Goal: Task Accomplishment & Management: Use online tool/utility

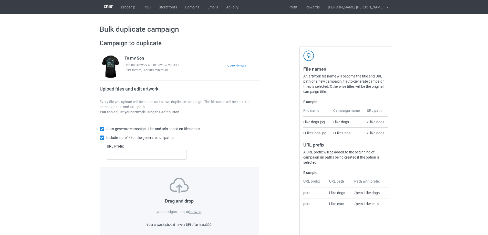
click at [195, 212] on label "browse" at bounding box center [195, 212] width 12 height 4
click at [0, 0] on input "browse" at bounding box center [0, 0] width 0 height 0
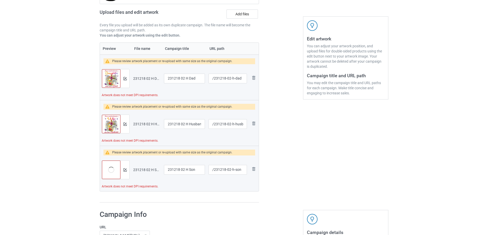
scroll to position [26, 0]
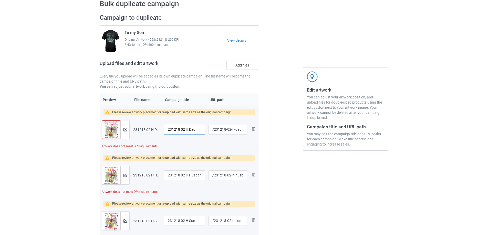
drag, startPoint x: 187, startPoint y: 129, endPoint x: 167, endPoint y: 130, distance: 20.0
click at [167, 130] on input "231218 02 H Dad" at bounding box center [184, 130] width 41 height 10
drag, startPoint x: 183, startPoint y: 131, endPoint x: 161, endPoint y: 132, distance: 22.6
click at [161, 132] on tr "Preview and edit artwork 231218 02 H Dad.png I miss my Dad /231218-02-h-dad Rem…" at bounding box center [179, 130] width 159 height 29
type input "I miss my Dad"
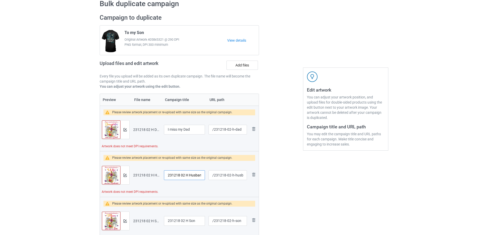
drag, startPoint x: 188, startPoint y: 175, endPoint x: 116, endPoint y: 169, distance: 72.8
click at [113, 169] on tr "Preview and edit artwork 231218 02 H Husband.png 231218 02 H Husband /231218-02…" at bounding box center [179, 175] width 159 height 29
paste input "I miss my"
type input "I miss my Husband"
drag, startPoint x: 188, startPoint y: 221, endPoint x: 149, endPoint y: 219, distance: 39.8
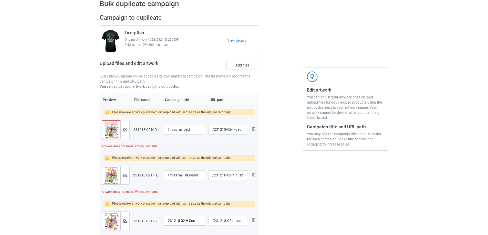
click at [146, 219] on tr "Preview and edit artwork 231218 02 H Son.png 231218 02 H Son /231218-02-h-son R…" at bounding box center [179, 221] width 159 height 29
paste input "I miss my"
type input "I miss my Son"
drag, startPoint x: 231, startPoint y: 130, endPoint x: 241, endPoint y: 130, distance: 10.8
click at [241, 130] on input "/231218-02-h-dad" at bounding box center [228, 130] width 38 height 10
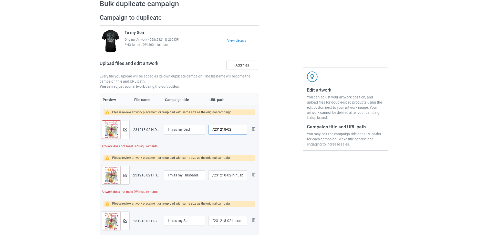
type input "/231218-02"
drag, startPoint x: 229, startPoint y: 176, endPoint x: 243, endPoint y: 175, distance: 14.4
click at [243, 175] on input "/231218-02-h-husband" at bounding box center [228, 176] width 38 height 10
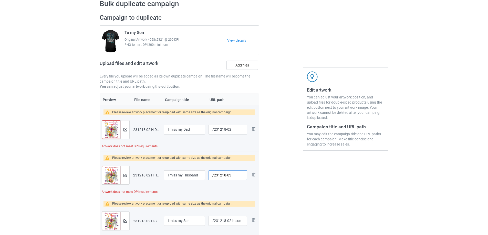
type input "/231218-03"
drag, startPoint x: 229, startPoint y: 222, endPoint x: 242, endPoint y: 222, distance: 12.6
click at [242, 222] on input "/231218-02-h-son" at bounding box center [228, 221] width 38 height 10
type input "/231218-04"
click at [318, 219] on div "Edit artwork You can adjust your artwork position, and upload files for double-…" at bounding box center [345, 134] width 92 height 248
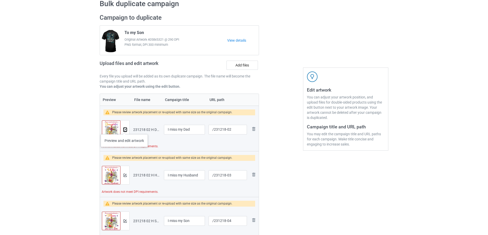
click at [124, 129] on img at bounding box center [124, 129] width 3 height 3
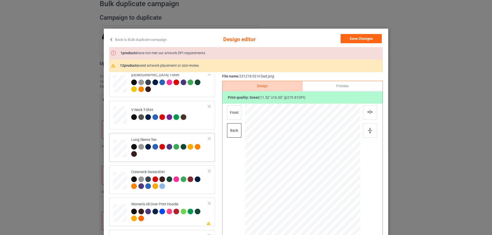
scroll to position [179, 0]
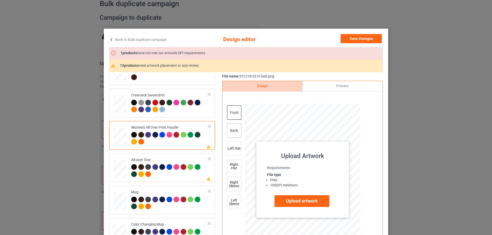
click at [230, 130] on div "back" at bounding box center [234, 130] width 14 height 14
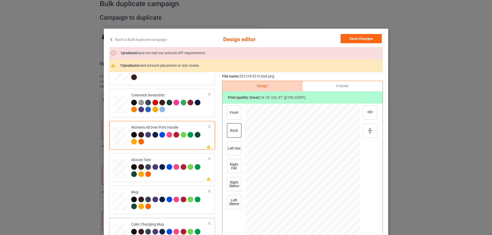
scroll to position [231, 0]
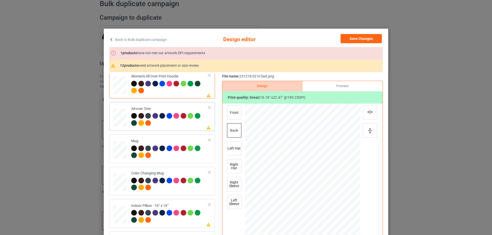
drag, startPoint x: 336, startPoint y: 224, endPoint x: 335, endPoint y: 219, distance: 5.1
click at [335, 219] on div at bounding box center [302, 175] width 115 height 115
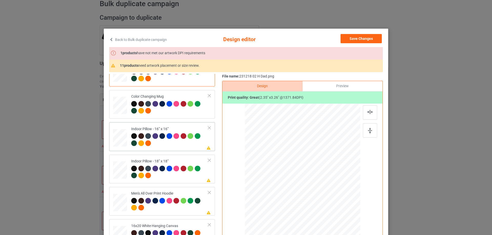
click at [128, 135] on td "Please review artwork placement Indoor Pillow - 16” x 16”" at bounding box center [169, 137] width 83 height 25
drag, startPoint x: 336, startPoint y: 224, endPoint x: 334, endPoint y: 216, distance: 8.9
click at [334, 216] on div at bounding box center [302, 175] width 115 height 115
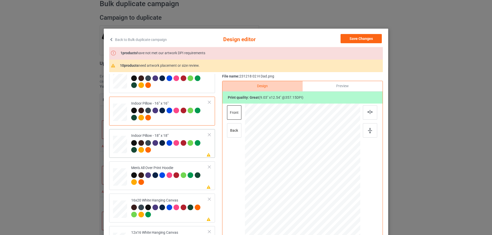
click at [161, 151] on div at bounding box center [169, 147] width 77 height 14
drag, startPoint x: 335, startPoint y: 224, endPoint x: 333, endPoint y: 214, distance: 9.9
click at [333, 214] on div at bounding box center [302, 175] width 115 height 115
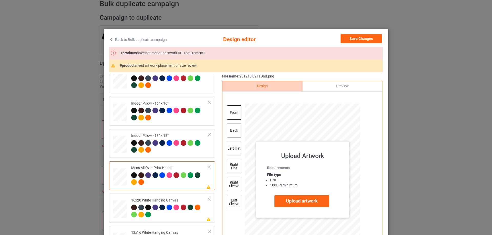
click at [233, 129] on div "back" at bounding box center [234, 130] width 14 height 14
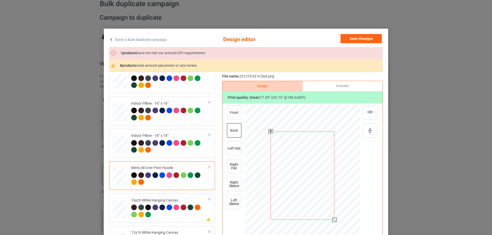
click at [334, 220] on div at bounding box center [334, 220] width 4 height 4
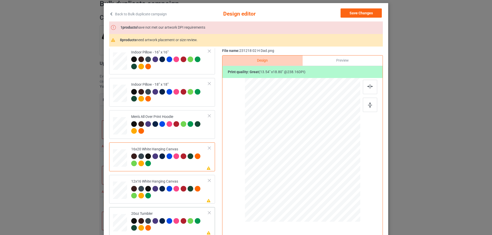
scroll to position [410, 0]
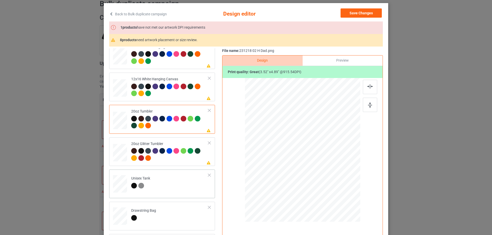
scroll to position [538, 0]
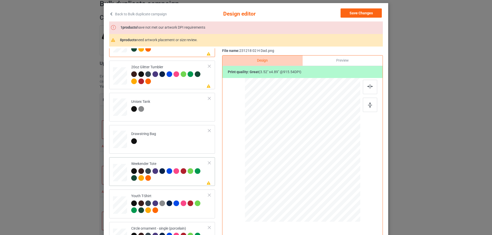
drag, startPoint x: 334, startPoint y: 198, endPoint x: 325, endPoint y: 173, distance: 25.8
click at [325, 173] on div at bounding box center [302, 150] width 115 height 74
drag, startPoint x: 313, startPoint y: 171, endPoint x: 312, endPoint y: 168, distance: 3.1
click at [312, 168] on div at bounding box center [302, 146] width 40 height 55
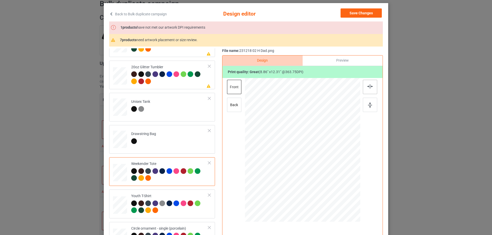
click at [367, 89] on div at bounding box center [370, 87] width 14 height 14
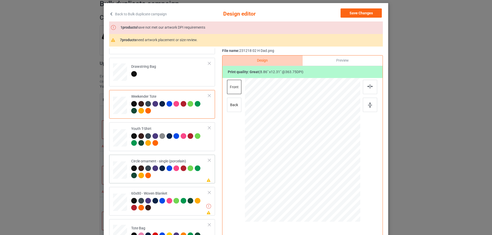
scroll to position [51, 0]
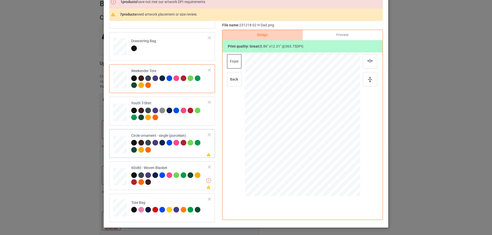
click at [319, 158] on div at bounding box center [302, 129] width 61 height 84
click at [367, 63] on img at bounding box center [370, 61] width 6 height 4
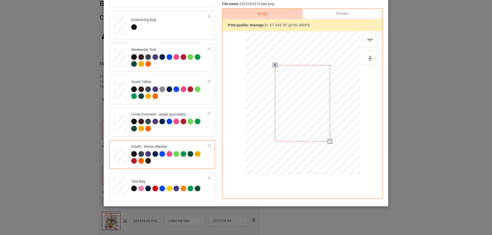
scroll to position [60, 0]
drag, startPoint x: 334, startPoint y: 148, endPoint x: 332, endPoint y: 137, distance: 10.6
click at [332, 137] on div at bounding box center [302, 104] width 105 height 140
drag, startPoint x: 319, startPoint y: 126, endPoint x: 318, endPoint y: 113, distance: 12.8
click at [318, 113] on div at bounding box center [303, 91] width 55 height 76
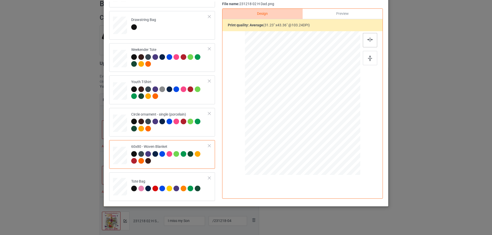
click at [366, 36] on div at bounding box center [370, 40] width 14 height 14
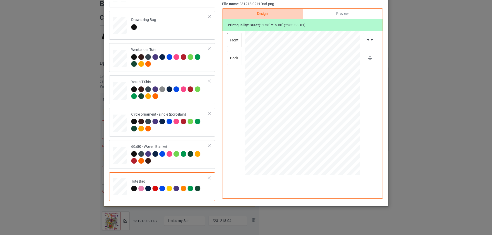
scroll to position [9, 0]
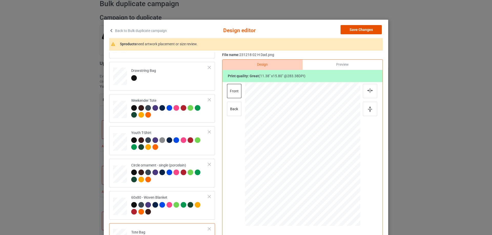
click at [366, 30] on button "Save Changes" at bounding box center [360, 29] width 41 height 9
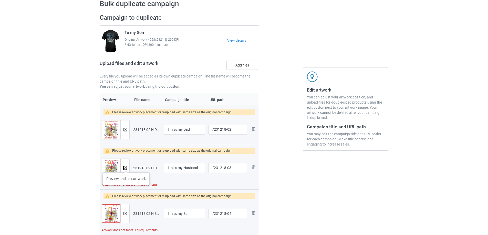
click at [126, 168] on img at bounding box center [124, 168] width 3 height 3
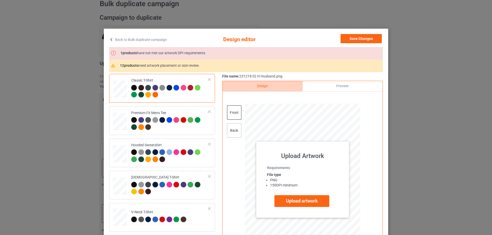
click at [234, 134] on div "back" at bounding box center [234, 130] width 14 height 14
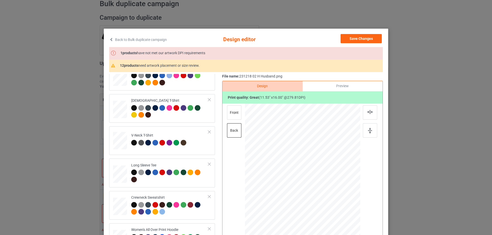
scroll to position [154, 0]
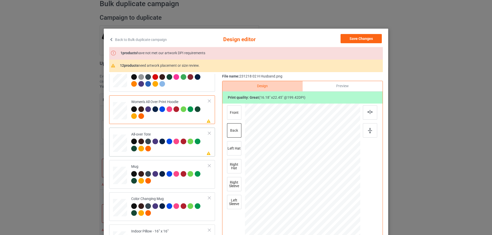
drag, startPoint x: 335, startPoint y: 224, endPoint x: 332, endPoint y: 218, distance: 6.9
click at [332, 218] on div at bounding box center [333, 218] width 4 height 4
click at [315, 208] on div at bounding box center [302, 174] width 61 height 85
click at [367, 114] on img at bounding box center [370, 112] width 6 height 4
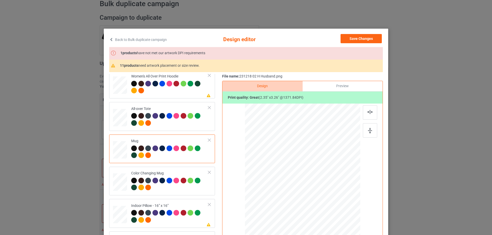
scroll to position [282, 0]
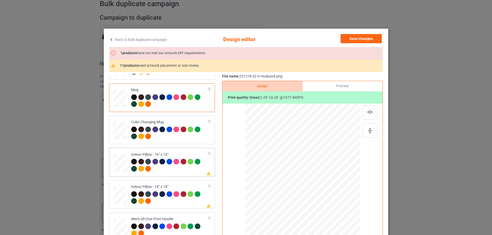
drag, startPoint x: 335, startPoint y: 224, endPoint x: 333, endPoint y: 215, distance: 9.5
click at [333, 215] on div at bounding box center [302, 175] width 115 height 115
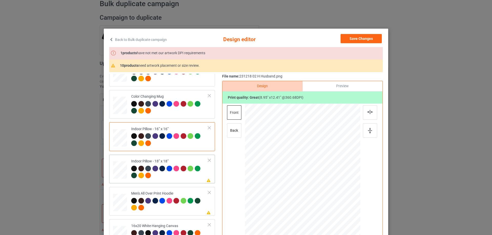
drag, startPoint x: 337, startPoint y: 224, endPoint x: 334, endPoint y: 215, distance: 9.9
click at [334, 215] on div at bounding box center [302, 175] width 115 height 115
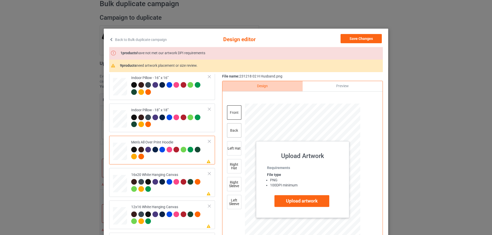
click at [231, 132] on div "back" at bounding box center [234, 130] width 14 height 14
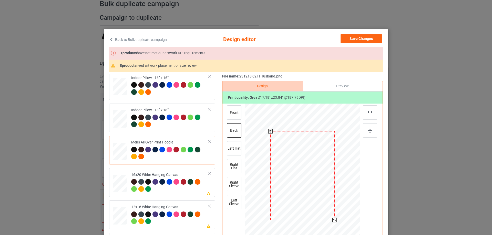
drag, startPoint x: 335, startPoint y: 225, endPoint x: 335, endPoint y: 220, distance: 4.9
click at [335, 220] on div at bounding box center [334, 220] width 4 height 4
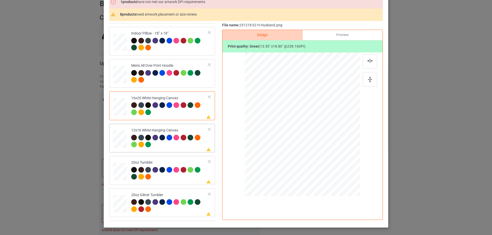
scroll to position [410, 0]
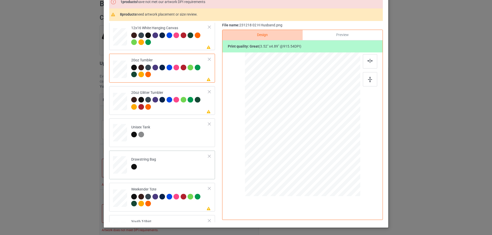
scroll to position [538, 0]
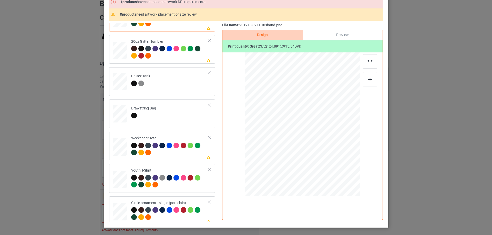
drag, startPoint x: 336, startPoint y: 173, endPoint x: 325, endPoint y: 148, distance: 26.7
click at [325, 148] on div at bounding box center [302, 125] width 115 height 74
click at [315, 145] on div at bounding box center [303, 122] width 39 height 54
click at [370, 61] on img at bounding box center [370, 61] width 6 height 4
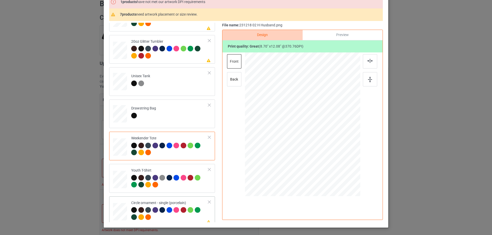
scroll to position [589, 0]
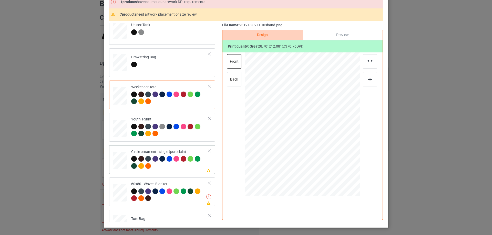
click at [317, 163] on div at bounding box center [302, 128] width 61 height 84
click at [367, 62] on img at bounding box center [370, 61] width 6 height 4
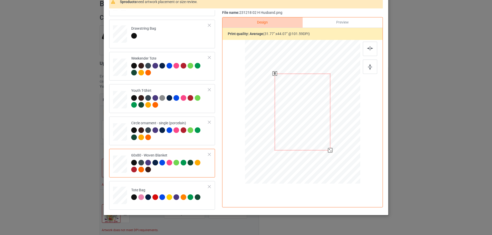
scroll to position [39, 0]
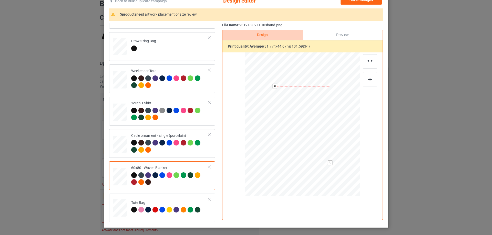
drag, startPoint x: 333, startPoint y: 170, endPoint x: 329, endPoint y: 162, distance: 9.2
click at [329, 162] on div at bounding box center [330, 163] width 4 height 4
click at [305, 137] on div at bounding box center [302, 109] width 55 height 77
drag, startPoint x: 301, startPoint y: 134, endPoint x: 301, endPoint y: 138, distance: 4.2
click at [301, 138] on div at bounding box center [302, 112] width 55 height 77
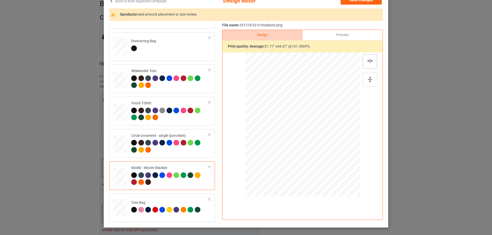
click at [368, 63] on img at bounding box center [370, 61] width 6 height 4
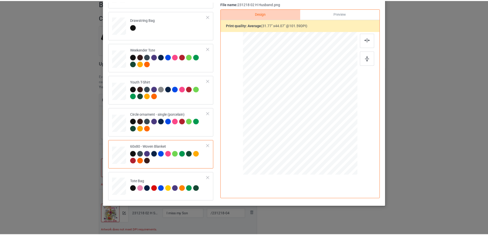
scroll to position [0, 0]
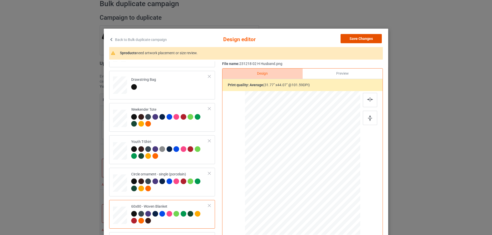
click at [369, 40] on button "Save Changes" at bounding box center [360, 38] width 41 height 9
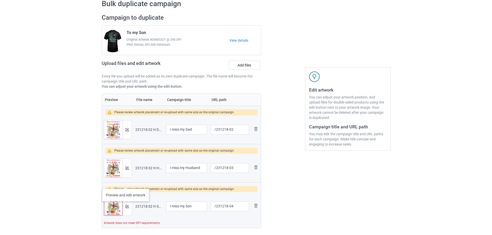
scroll to position [51, 0]
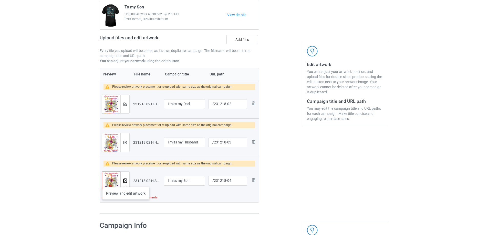
click at [126, 182] on img at bounding box center [124, 181] width 3 height 3
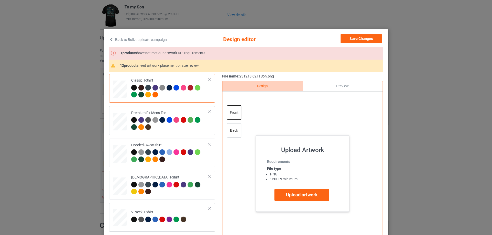
scroll to position [154, 0]
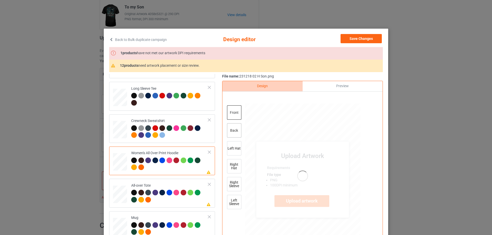
click at [234, 132] on div "back" at bounding box center [234, 130] width 14 height 14
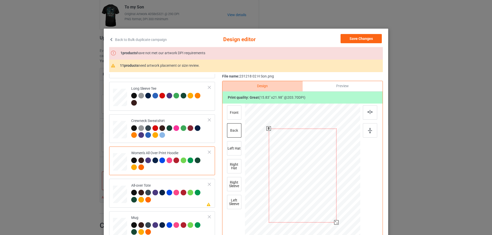
click at [335, 222] on div at bounding box center [336, 223] width 4 height 4
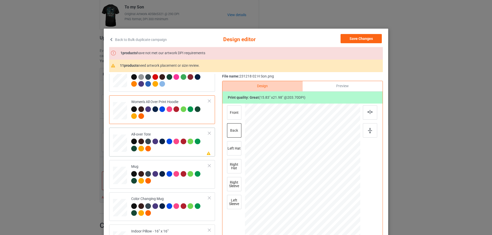
drag, startPoint x: 335, startPoint y: 224, endPoint x: 335, endPoint y: 220, distance: 4.4
click at [335, 220] on div at bounding box center [335, 221] width 4 height 4
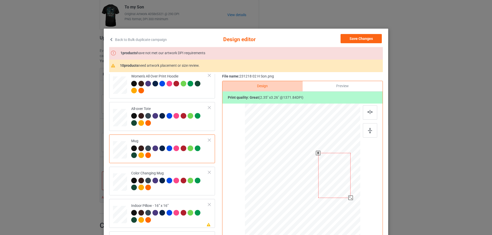
click at [339, 190] on div at bounding box center [334, 175] width 33 height 45
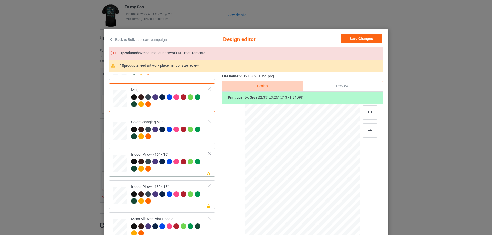
drag, startPoint x: 336, startPoint y: 224, endPoint x: 333, endPoint y: 215, distance: 9.8
click at [333, 215] on div at bounding box center [302, 175] width 115 height 115
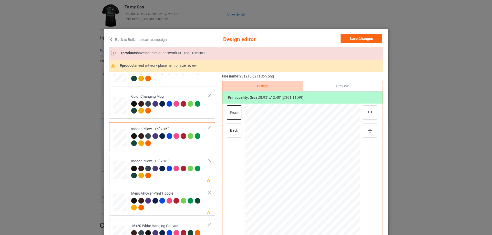
drag, startPoint x: 121, startPoint y: 168, endPoint x: 160, endPoint y: 171, distance: 38.2
drag, startPoint x: 334, startPoint y: 224, endPoint x: 332, endPoint y: 217, distance: 7.8
click at [332, 217] on div at bounding box center [333, 218] width 4 height 4
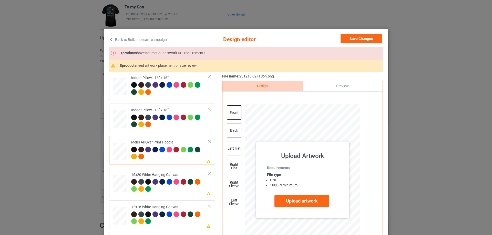
click at [227, 133] on div "back" at bounding box center [234, 130] width 14 height 14
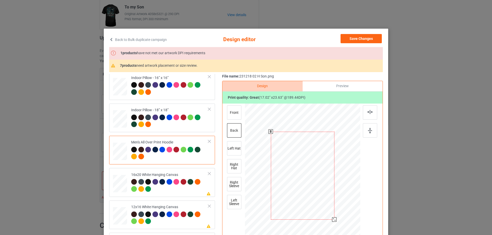
drag, startPoint x: 336, startPoint y: 224, endPoint x: 335, endPoint y: 219, distance: 5.3
click at [335, 219] on div at bounding box center [302, 176] width 115 height 122
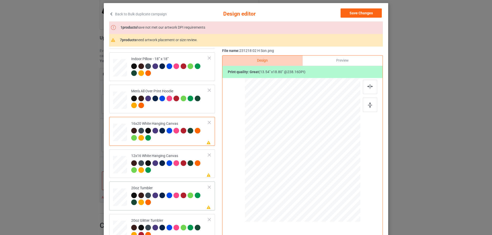
scroll to position [436, 0]
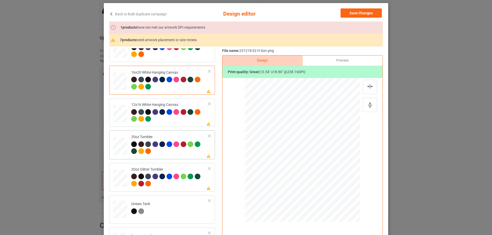
drag, startPoint x: 292, startPoint y: 177, endPoint x: 285, endPoint y: 177, distance: 7.2
click at [293, 177] on div at bounding box center [295, 177] width 4 height 4
click at [164, 186] on div at bounding box center [169, 181] width 77 height 14
click at [295, 178] on div at bounding box center [297, 177] width 4 height 4
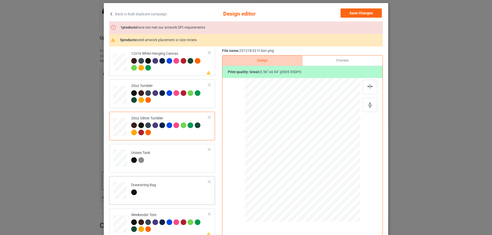
scroll to position [538, 0]
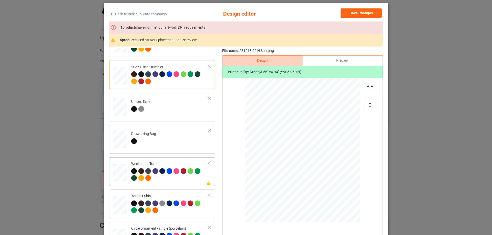
drag, startPoint x: 335, startPoint y: 199, endPoint x: 320, endPoint y: 176, distance: 26.8
click at [320, 176] on div at bounding box center [321, 176] width 4 height 4
click at [303, 164] on div at bounding box center [303, 148] width 38 height 52
click at [368, 85] on img at bounding box center [370, 87] width 6 height 4
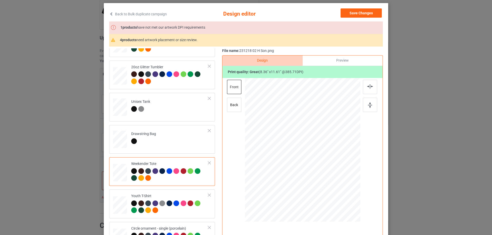
scroll to position [589, 0]
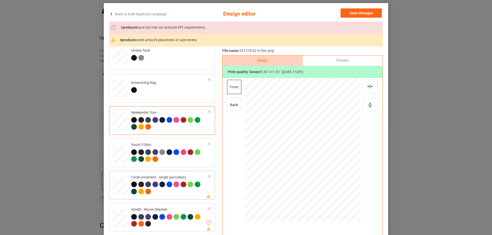
click at [310, 182] on div at bounding box center [302, 154] width 61 height 84
click at [368, 90] on div at bounding box center [370, 87] width 14 height 14
click at [368, 88] on img at bounding box center [370, 87] width 6 height 4
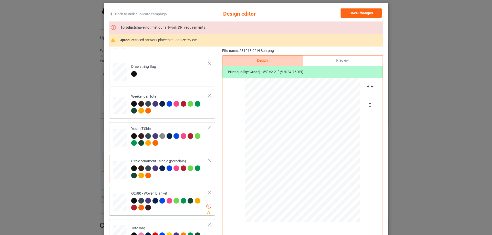
scroll to position [51, 0]
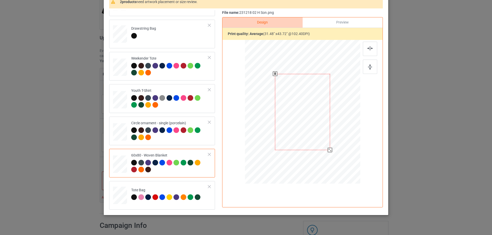
scroll to position [39, 0]
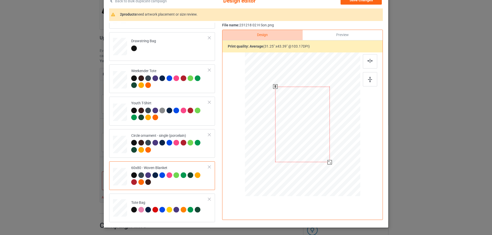
drag, startPoint x: 335, startPoint y: 172, endPoint x: 330, endPoint y: 163, distance: 10.3
click at [330, 163] on div at bounding box center [302, 125] width 105 height 140
click at [314, 137] on div at bounding box center [303, 112] width 55 height 76
click at [370, 62] on img at bounding box center [370, 61] width 6 height 4
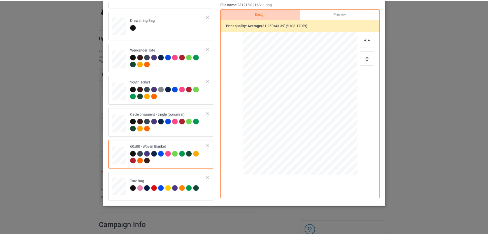
scroll to position [0, 0]
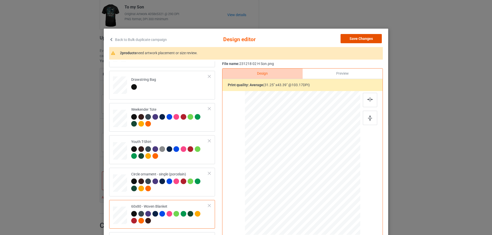
click at [368, 37] on button "Save Changes" at bounding box center [360, 38] width 41 height 9
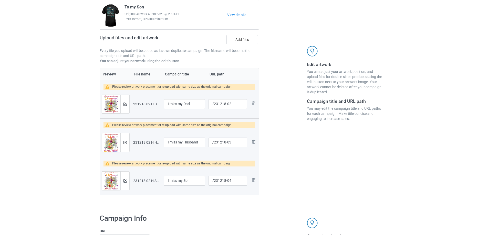
scroll to position [504, 0]
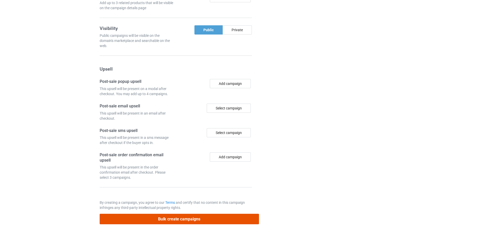
click at [212, 219] on button "Bulk create campaigns" at bounding box center [179, 219] width 159 height 11
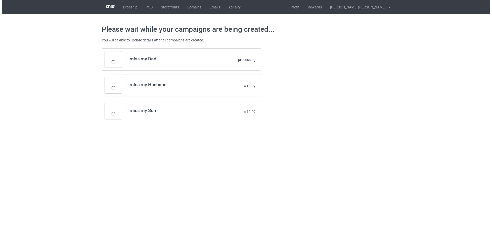
scroll to position [0, 0]
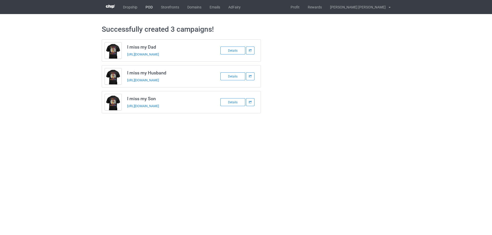
click at [149, 9] on link "POD" at bounding box center [148, 7] width 15 height 14
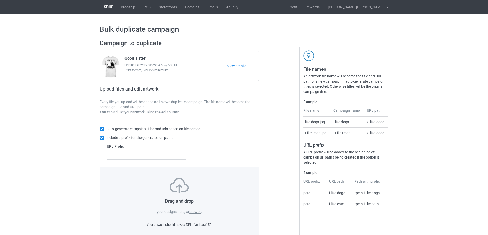
click at [197, 212] on label "browse" at bounding box center [195, 212] width 12 height 4
click at [0, 0] on input "browse" at bounding box center [0, 0] width 0 height 0
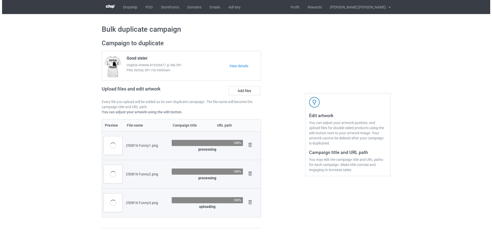
scroll to position [51, 0]
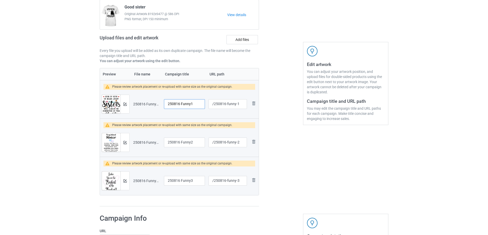
drag, startPoint x: 193, startPoint y: 105, endPoint x: 153, endPoint y: 105, distance: 39.5
click at [153, 105] on tr "Preview and edit artwork 250816 Funny1.png 250816 Funny1 /250816-funny-1 Remove…" at bounding box center [179, 104] width 159 height 29
type input "Sisters"
drag, startPoint x: 194, startPoint y: 144, endPoint x: 135, endPoint y: 137, distance: 60.3
click at [135, 137] on tr "Preview and edit artwork 250816 Funny2.png 250816 Funny2 /250816-funny-2 Remove…" at bounding box center [179, 142] width 159 height 29
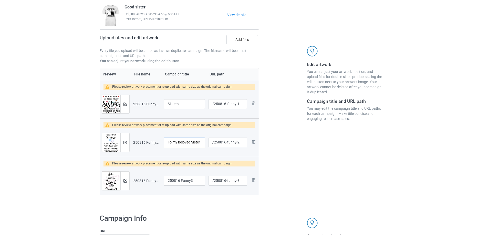
type input "To my beloved Sister"
click at [188, 184] on input "250816 Funny3" at bounding box center [184, 181] width 41 height 10
drag, startPoint x: 199, startPoint y: 182, endPoint x: 163, endPoint y: 178, distance: 36.3
click at [163, 178] on td "250816 Funny3" at bounding box center [184, 181] width 45 height 29
type input "Sister"
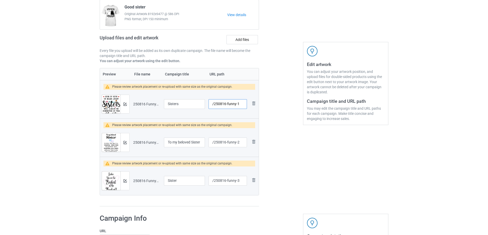
drag, startPoint x: 227, startPoint y: 105, endPoint x: 237, endPoint y: 106, distance: 10.0
click at [237, 106] on input "/250816-funny-1" at bounding box center [228, 104] width 38 height 10
click at [228, 105] on input "/250816-1" at bounding box center [228, 104] width 38 height 10
click at [228, 105] on input "/250816-2" at bounding box center [228, 104] width 38 height 10
type input "/250816-3"
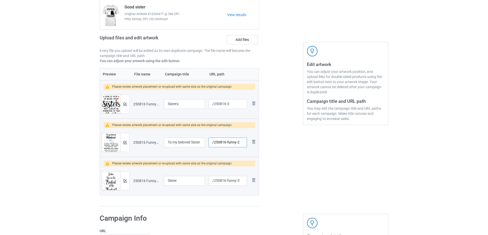
drag, startPoint x: 227, startPoint y: 142, endPoint x: 239, endPoint y: 143, distance: 12.6
click at [239, 143] on input "/250816-funny-2" at bounding box center [228, 143] width 38 height 10
type input "/250816-4"
drag, startPoint x: 227, startPoint y: 181, endPoint x: 245, endPoint y: 182, distance: 18.5
click at [245, 182] on input "/250816-funny-3" at bounding box center [228, 181] width 38 height 10
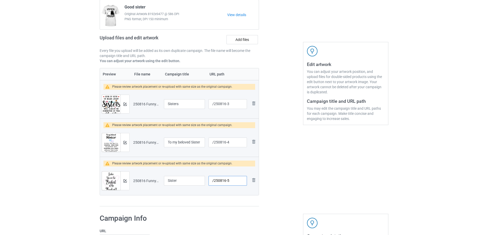
type input "/250816-5"
click at [322, 176] on div "Edit artwork You can adjust your artwork position, and upload files for double-…" at bounding box center [345, 98] width 92 height 226
click at [124, 104] on img at bounding box center [124, 104] width 3 height 3
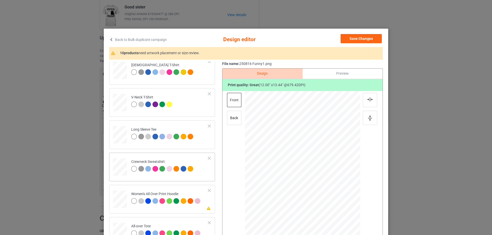
scroll to position [128, 0]
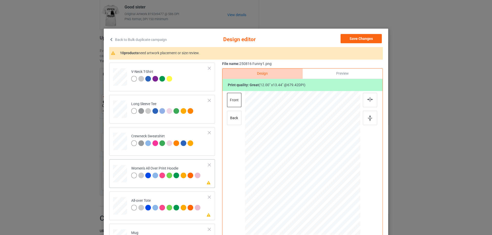
drag, startPoint x: 335, startPoint y: 203, endPoint x: 328, endPoint y: 179, distance: 24.6
click at [328, 179] on div at bounding box center [302, 163] width 115 height 130
click at [314, 163] on div at bounding box center [304, 145] width 42 height 47
click at [367, 100] on img at bounding box center [370, 100] width 6 height 4
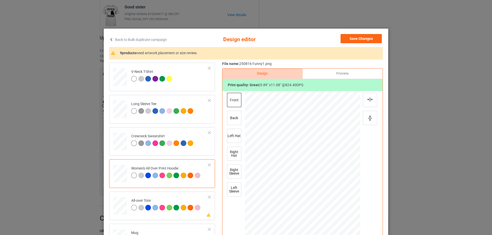
scroll to position [179, 0]
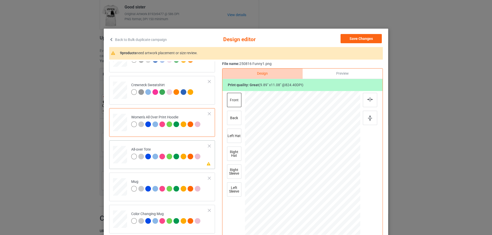
drag, startPoint x: 337, startPoint y: 202, endPoint x: 340, endPoint y: 209, distance: 7.1
click at [340, 209] on div at bounding box center [341, 207] width 4 height 4
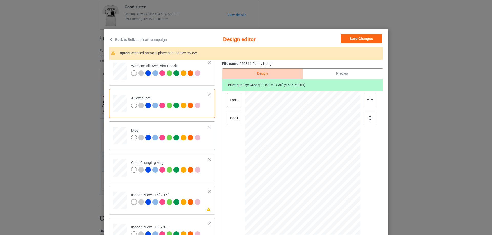
click at [352, 185] on div at bounding box center [354, 186] width 4 height 4
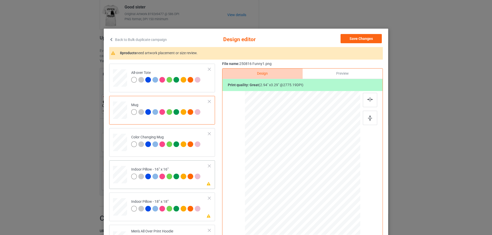
click at [334, 201] on div at bounding box center [336, 201] width 4 height 4
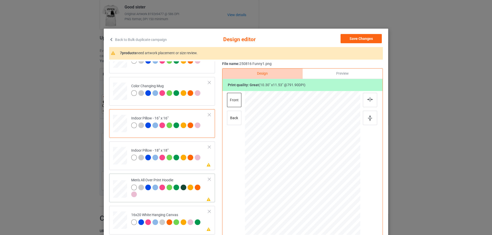
scroll to position [333, 0]
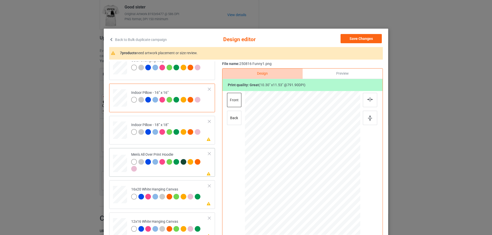
drag, startPoint x: 336, startPoint y: 203, endPoint x: 325, endPoint y: 185, distance: 20.6
click at [325, 185] on div at bounding box center [302, 163] width 115 height 122
click at [322, 187] on div at bounding box center [324, 187] width 4 height 4
drag, startPoint x: 312, startPoint y: 182, endPoint x: 312, endPoint y: 167, distance: 14.6
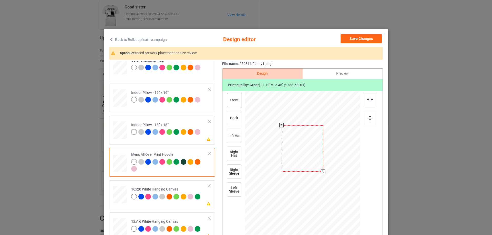
click at [312, 167] on div at bounding box center [303, 149] width 42 height 46
click at [321, 172] on div at bounding box center [322, 171] width 4 height 4
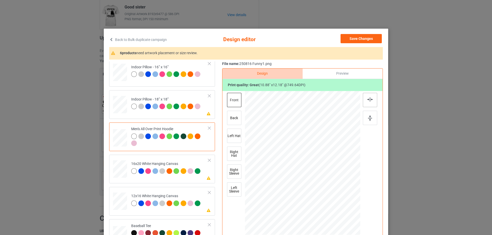
click at [372, 102] on div at bounding box center [370, 100] width 14 height 14
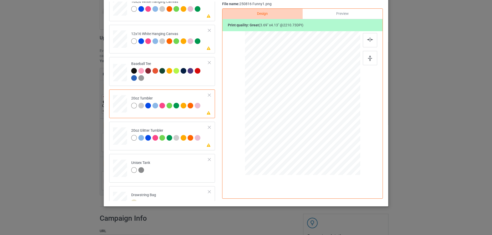
scroll to position [538, 0]
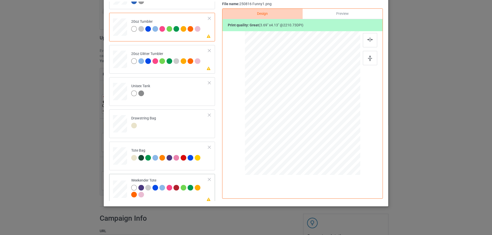
drag, startPoint x: 336, startPoint y: 142, endPoint x: 328, endPoint y: 130, distance: 14.7
click at [328, 130] on div at bounding box center [327, 131] width 4 height 4
click at [307, 122] on div at bounding box center [302, 102] width 50 height 56
click at [368, 39] on img at bounding box center [370, 40] width 6 height 4
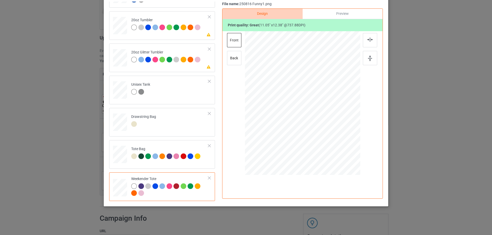
scroll to position [35, 0]
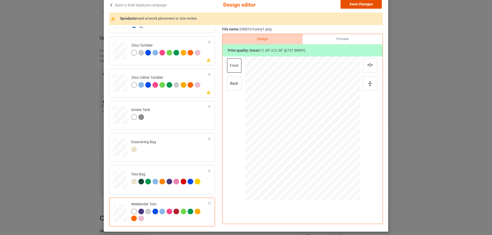
click at [371, 8] on button "Save Changes" at bounding box center [360, 3] width 41 height 9
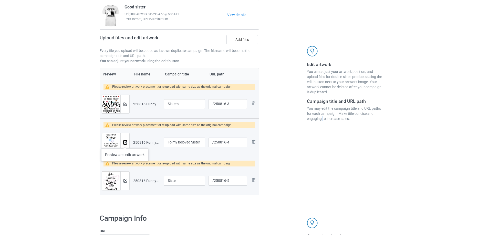
click at [125, 143] on img at bounding box center [124, 142] width 3 height 3
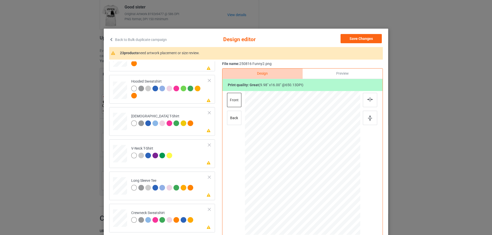
scroll to position [102, 0]
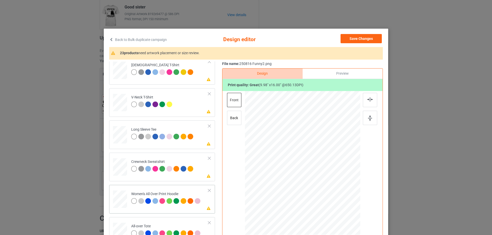
drag, startPoint x: 335, startPoint y: 220, endPoint x: 321, endPoint y: 186, distance: 36.9
click at [321, 186] on div at bounding box center [302, 163] width 115 height 130
drag, startPoint x: 305, startPoint y: 184, endPoint x: 304, endPoint y: 170, distance: 14.1
click at [304, 170] on div at bounding box center [302, 149] width 32 height 51
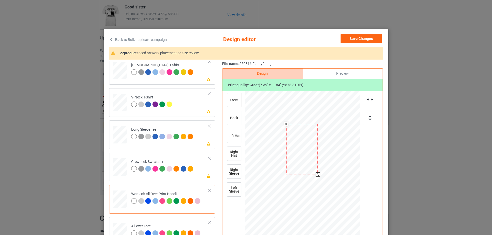
click at [316, 175] on div at bounding box center [318, 175] width 4 height 4
click at [309, 167] on div at bounding box center [302, 146] width 30 height 48
click at [367, 101] on img at bounding box center [370, 100] width 6 height 4
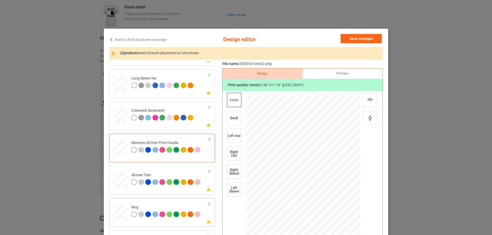
scroll to position [179, 0]
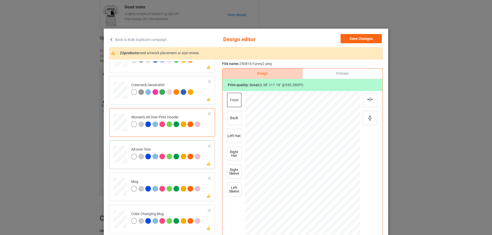
drag, startPoint x: 335, startPoint y: 219, endPoint x: 330, endPoint y: 205, distance: 14.2
click at [330, 205] on div at bounding box center [329, 206] width 4 height 4
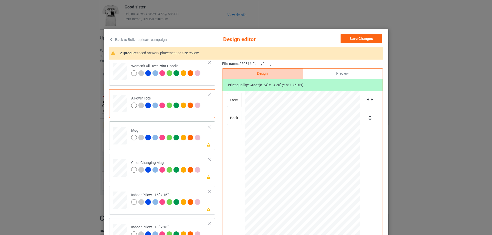
drag, startPoint x: 335, startPoint y: 220, endPoint x: 315, endPoint y: 186, distance: 38.8
click at [315, 186] on div at bounding box center [316, 186] width 4 height 4
drag, startPoint x: 303, startPoint y: 179, endPoint x: 335, endPoint y: 179, distance: 32.3
click at [335, 179] on div at bounding box center [335, 162] width 28 height 45
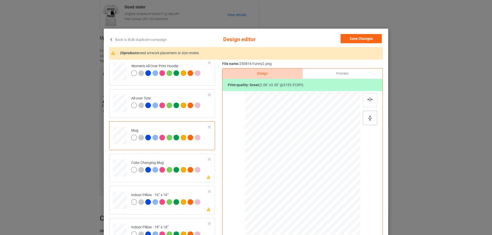
click at [372, 118] on div at bounding box center [370, 118] width 14 height 14
click at [368, 119] on img at bounding box center [370, 119] width 4 height 6
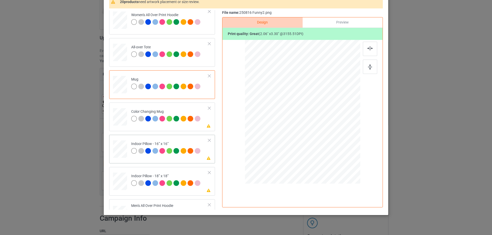
drag, startPoint x: 336, startPoint y: 168, endPoint x: 331, endPoint y: 150, distance: 18.5
click at [331, 150] on div at bounding box center [302, 112] width 115 height 115
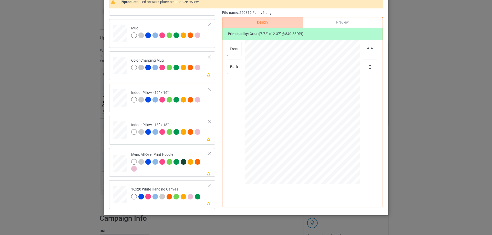
drag, startPoint x: 335, startPoint y: 168, endPoint x: 329, endPoint y: 151, distance: 17.1
click at [329, 151] on div at bounding box center [302, 112] width 115 height 115
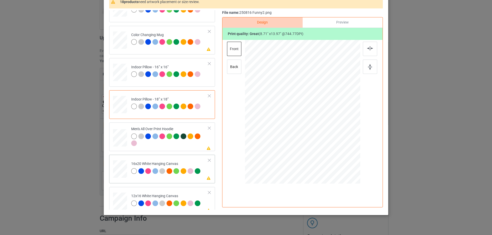
scroll to position [333, 0]
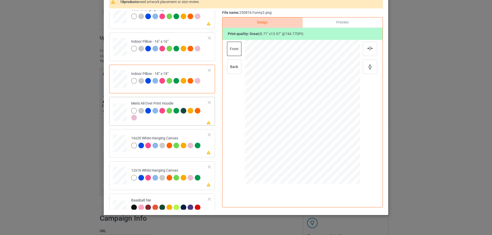
drag, startPoint x: 335, startPoint y: 169, endPoint x: 307, endPoint y: 132, distance: 45.9
click at [323, 130] on div at bounding box center [302, 112] width 115 height 122
drag, startPoint x: 307, startPoint y: 132, endPoint x: 306, endPoint y: 119, distance: 13.6
click at [306, 119] on div at bounding box center [300, 98] width 29 height 47
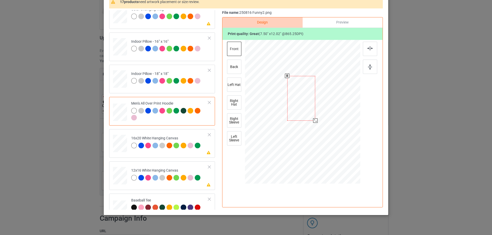
click at [314, 122] on div at bounding box center [315, 121] width 4 height 4
click at [305, 110] on div at bounding box center [302, 97] width 28 height 45
click at [371, 49] on div at bounding box center [370, 49] width 14 height 14
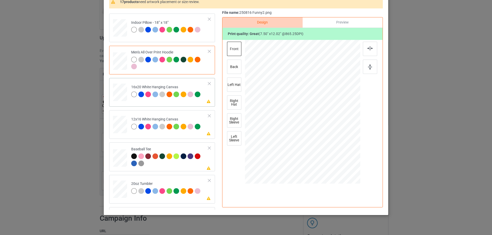
drag, startPoint x: 335, startPoint y: 167, endPoint x: 344, endPoint y: 179, distance: 15.1
click at [344, 179] on div at bounding box center [345, 180] width 4 height 4
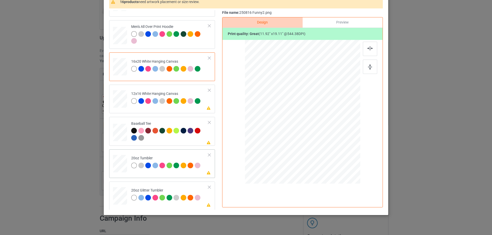
drag, startPoint x: 333, startPoint y: 165, endPoint x: 316, endPoint y: 138, distance: 31.5
click at [319, 139] on div at bounding box center [320, 140] width 4 height 4
drag, startPoint x: 311, startPoint y: 135, endPoint x: 284, endPoint y: 135, distance: 26.4
click at [284, 135] on div at bounding box center [276, 112] width 34 height 55
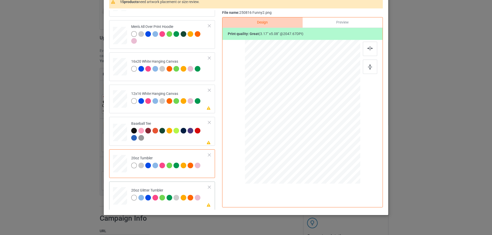
scroll to position [461, 0]
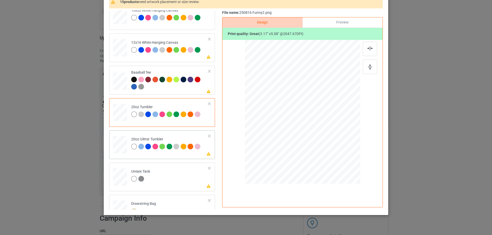
drag, startPoint x: 334, startPoint y: 164, endPoint x: 321, endPoint y: 147, distance: 21.5
click at [322, 147] on div at bounding box center [324, 146] width 4 height 4
drag, startPoint x: 311, startPoint y: 138, endPoint x: 285, endPoint y: 137, distance: 25.6
click at [285, 137] on div at bounding box center [277, 111] width 43 height 68
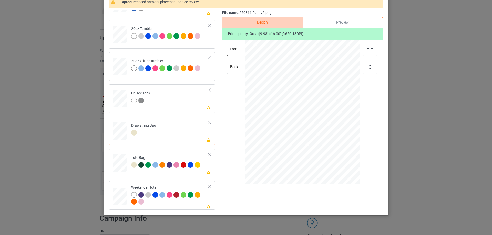
scroll to position [60, 0]
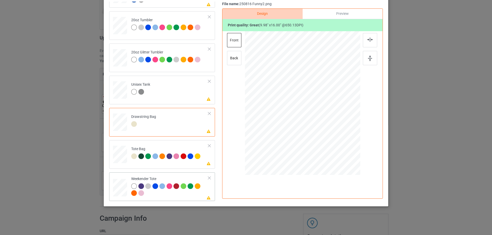
drag, startPoint x: 335, startPoint y: 159, endPoint x: 321, endPoint y: 129, distance: 32.4
click at [321, 129] on div at bounding box center [302, 103] width 115 height 74
click at [317, 125] on div at bounding box center [302, 102] width 35 height 56
click at [368, 39] on img at bounding box center [370, 40] width 6 height 4
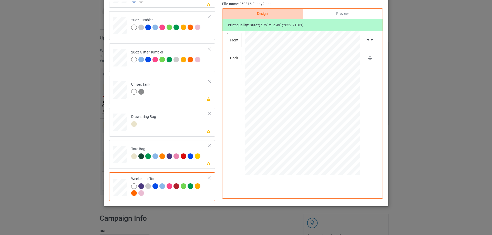
scroll to position [9, 0]
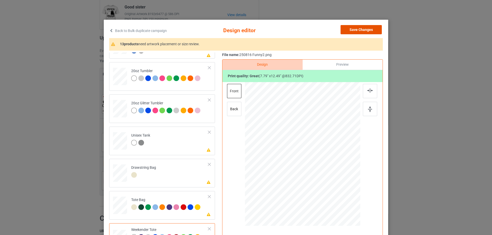
click at [363, 29] on button "Save Changes" at bounding box center [360, 29] width 41 height 9
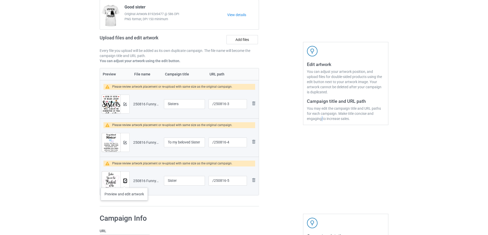
click at [124, 183] on button at bounding box center [124, 181] width 3 height 4
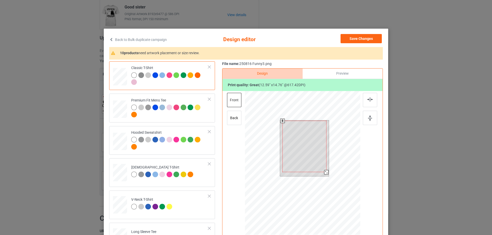
click at [324, 173] on div at bounding box center [326, 172] width 4 height 4
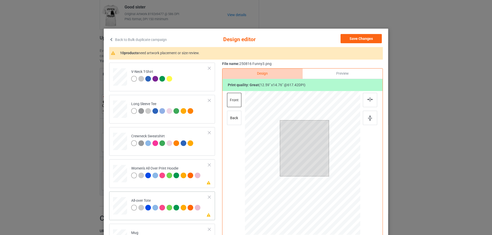
scroll to position [205, 0]
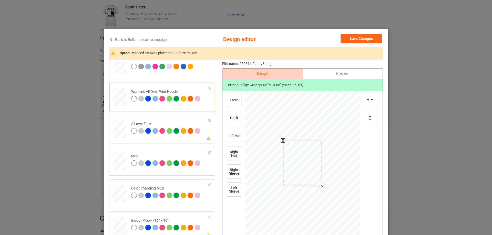
drag, startPoint x: 330, startPoint y: 191, endPoint x: 324, endPoint y: 182, distance: 10.7
click at [324, 182] on div at bounding box center [302, 163] width 115 height 130
drag, startPoint x: 308, startPoint y: 167, endPoint x: 308, endPoint y: 160, distance: 6.2
click at [308, 160] on div at bounding box center [301, 147] width 39 height 46
click at [319, 171] on div at bounding box center [321, 170] width 4 height 4
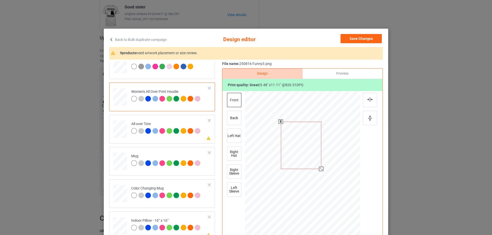
click at [310, 167] on div at bounding box center [301, 145] width 40 height 47
click at [371, 105] on div at bounding box center [370, 100] width 14 height 14
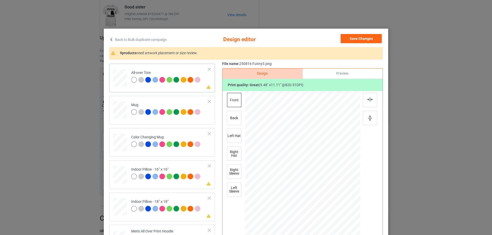
drag, startPoint x: 336, startPoint y: 203, endPoint x: 338, endPoint y: 206, distance: 4.1
click at [338, 206] on div at bounding box center [339, 207] width 4 height 4
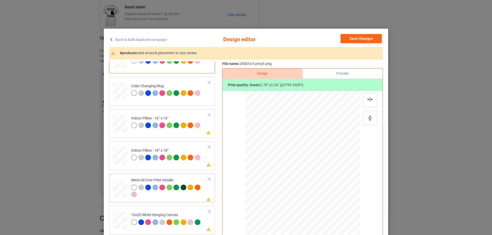
scroll to position [333, 0]
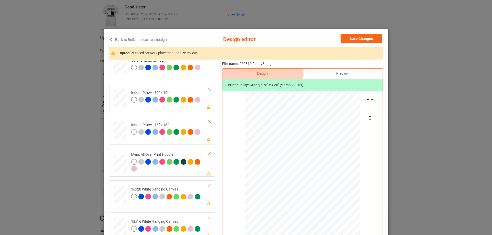
drag, startPoint x: 335, startPoint y: 205, endPoint x: 319, endPoint y: 184, distance: 26.3
click at [319, 184] on div at bounding box center [320, 184] width 4 height 4
drag, startPoint x: 312, startPoint y: 169, endPoint x: 313, endPoint y: 166, distance: 3.1
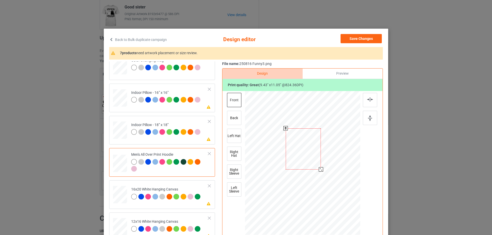
click at [313, 166] on div at bounding box center [303, 149] width 35 height 41
click at [321, 171] on div at bounding box center [321, 171] width 4 height 4
click at [367, 100] on img at bounding box center [370, 100] width 6 height 4
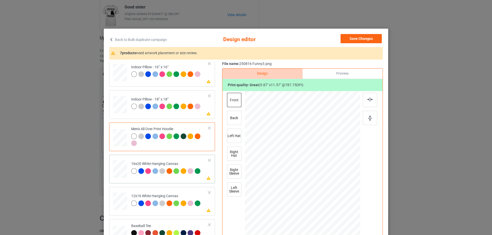
drag, startPoint x: 121, startPoint y: 172, endPoint x: 181, endPoint y: 167, distance: 59.9
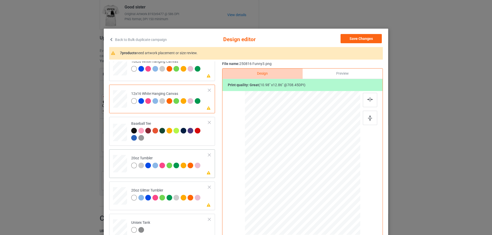
drag, startPoint x: 295, startPoint y: 186, endPoint x: 280, endPoint y: 179, distance: 16.5
click at [295, 188] on div at bounding box center [297, 186] width 4 height 4
click at [280, 181] on div at bounding box center [276, 163] width 42 height 49
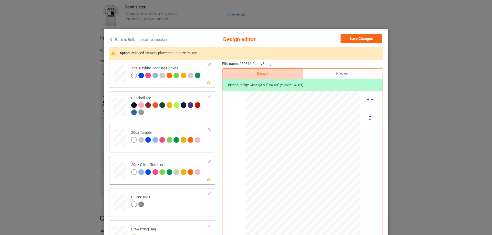
click at [296, 181] on div at bounding box center [297, 179] width 4 height 4
click at [286, 175] on div at bounding box center [276, 156] width 43 height 50
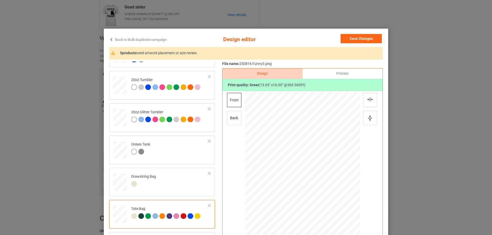
scroll to position [60, 0]
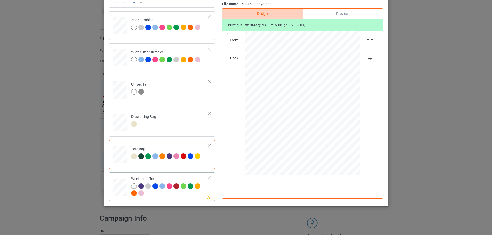
click at [166, 201] on div "Please review artwork placement Weekender Tote" at bounding box center [162, 187] width 106 height 29
drag, startPoint x: 335, startPoint y: 144, endPoint x: 328, endPoint y: 127, distance: 17.9
click at [328, 127] on div at bounding box center [302, 103] width 115 height 74
click at [317, 125] on div at bounding box center [302, 101] width 47 height 55
click at [367, 40] on img at bounding box center [370, 40] width 6 height 4
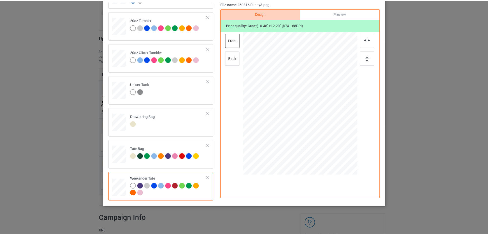
scroll to position [35, 0]
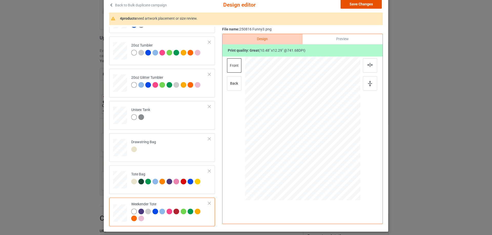
click at [367, 5] on button "Save Changes" at bounding box center [360, 3] width 41 height 9
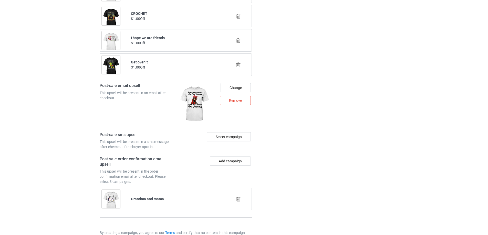
scroll to position [729, 0]
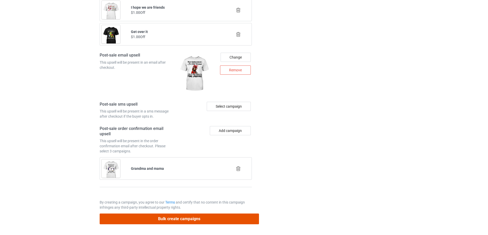
click at [208, 220] on button "Bulk create campaigns" at bounding box center [179, 219] width 159 height 11
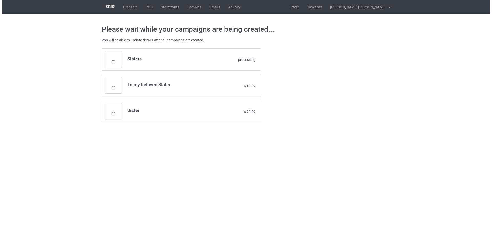
scroll to position [0, 0]
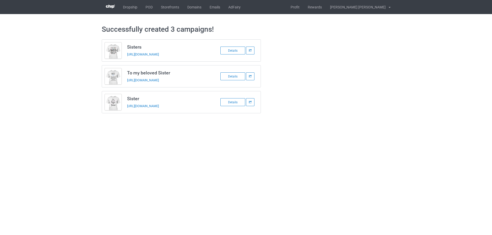
drag, startPoint x: 127, startPoint y: 48, endPoint x: 198, endPoint y: 112, distance: 95.2
click at [198, 112] on div "Sisters [URL][DOMAIN_NAME] Details To my beloved Sister [URL][DOMAIN_NAME] Deta…" at bounding box center [181, 76] width 159 height 74
copy div "Sisters [URL][DOMAIN_NAME] Details To my beloved Sister [URL][DOMAIN_NAME] Deta…"
click at [104, 170] on body "Dropship POD Storefronts Domains Emails AdFairy Profit Rewards [PERSON_NAME] [P…" at bounding box center [246, 117] width 492 height 235
click at [153, 5] on link "POD" at bounding box center [148, 7] width 15 height 14
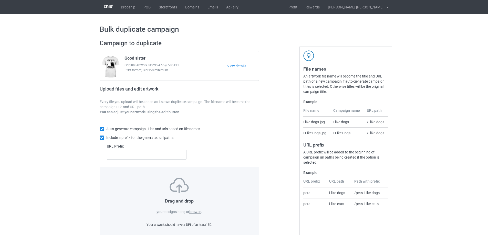
click at [199, 212] on label "browse" at bounding box center [195, 212] width 12 height 4
click at [0, 0] on input "browse" at bounding box center [0, 0] width 0 height 0
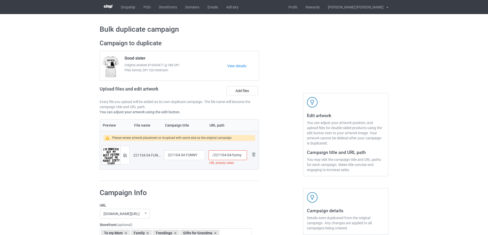
click at [230, 158] on input "/221104-04-funny" at bounding box center [228, 156] width 38 height 10
click at [230, 157] on input "/221104-04-funny" at bounding box center [228, 156] width 38 height 10
drag, startPoint x: 229, startPoint y: 156, endPoint x: 241, endPoint y: 155, distance: 12.1
click at [241, 155] on input "/221104-04-funny" at bounding box center [228, 156] width 38 height 10
type input "/221104-05"
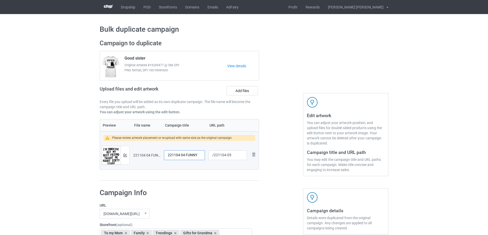
drag, startPoint x: 200, startPoint y: 156, endPoint x: 161, endPoint y: 150, distance: 40.1
click at [161, 150] on tr "Preview and edit artwork 221104 04 FUNNY.png 221104 04 FUNNY /221104-05 Remove …" at bounding box center [179, 155] width 159 height 29
click at [192, 156] on input "221104 04 FUNNY" at bounding box center [184, 156] width 41 height 10
drag, startPoint x: 185, startPoint y: 156, endPoint x: 168, endPoint y: 156, distance: 17.4
click at [168, 156] on input "221104 04 FUNNY" at bounding box center [184, 156] width 41 height 10
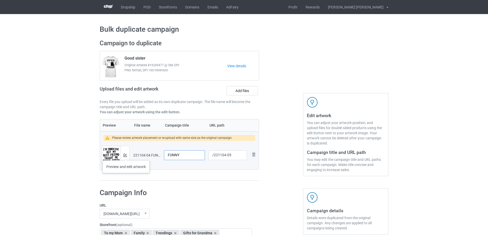
type input "FUNNY"
click at [126, 156] on img at bounding box center [124, 155] width 3 height 3
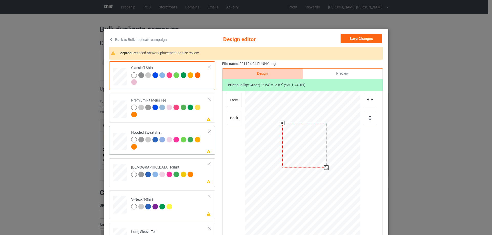
drag, startPoint x: 326, startPoint y: 170, endPoint x: 204, endPoint y: 151, distance: 123.4
click at [324, 166] on div at bounding box center [326, 168] width 4 height 4
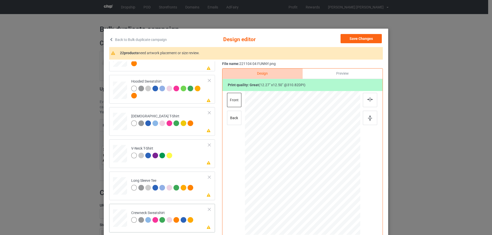
scroll to position [154, 0]
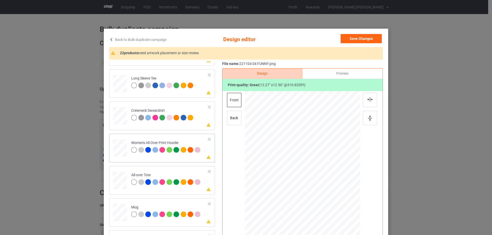
drag, startPoint x: 335, startPoint y: 200, endPoint x: 325, endPoint y: 181, distance: 21.0
click at [326, 181] on div at bounding box center [302, 163] width 115 height 130
drag, startPoint x: 314, startPoint y: 180, endPoint x: 313, endPoint y: 162, distance: 17.7
click at [313, 162] on div at bounding box center [302, 146] width 43 height 44
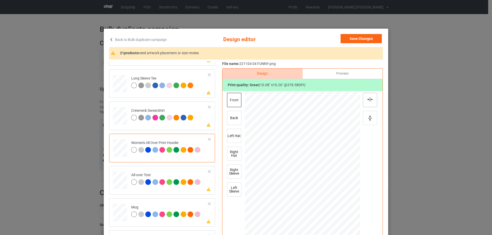
click at [368, 100] on img at bounding box center [370, 100] width 6 height 4
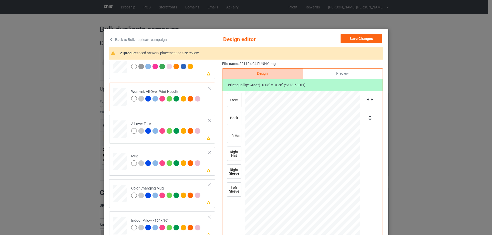
drag, startPoint x: 335, startPoint y: 199, endPoint x: 340, endPoint y: 206, distance: 8.9
click at [341, 206] on div at bounding box center [343, 204] width 4 height 4
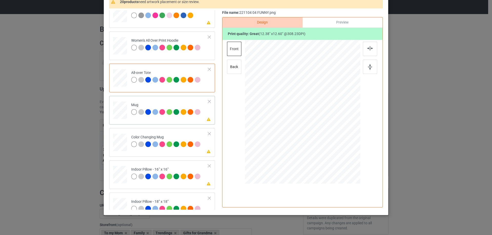
drag, startPoint x: 336, startPoint y: 148, endPoint x: 327, endPoint y: 130, distance: 19.6
click at [327, 130] on div at bounding box center [302, 112] width 115 height 48
drag, startPoint x: 300, startPoint y: 118, endPoint x: 332, endPoint y: 117, distance: 31.5
click at [332, 117] on div at bounding box center [334, 111] width 44 height 45
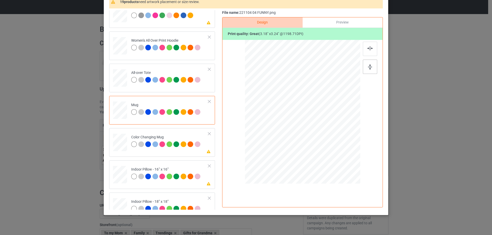
click at [371, 69] on div at bounding box center [370, 67] width 14 height 14
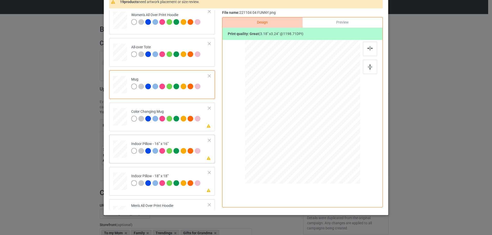
scroll to position [256, 0]
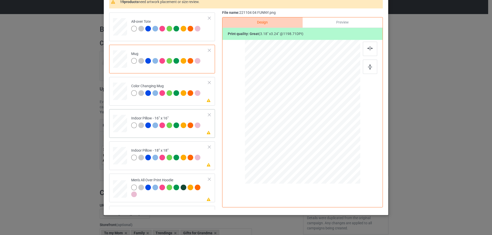
drag, startPoint x: 335, startPoint y: 148, endPoint x: 338, endPoint y: 153, distance: 6.7
click at [339, 153] on div at bounding box center [341, 152] width 4 height 4
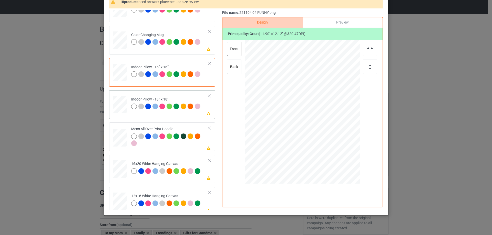
click at [132, 109] on div at bounding box center [134, 107] width 6 height 6
drag, startPoint x: 336, startPoint y: 148, endPoint x: 338, endPoint y: 154, distance: 5.8
click at [338, 154] on div at bounding box center [302, 112] width 115 height 115
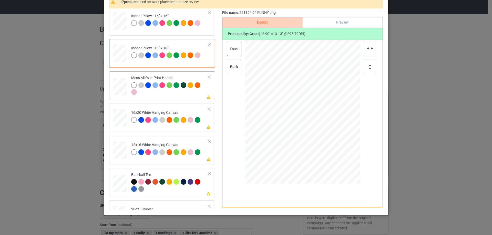
drag, startPoint x: 336, startPoint y: 148, endPoint x: 328, endPoint y: 125, distance: 24.9
click at [328, 125] on div at bounding box center [302, 112] width 115 height 122
drag, startPoint x: 317, startPoint y: 126, endPoint x: 316, endPoint y: 112, distance: 13.1
click at [316, 112] on div at bounding box center [302, 98] width 41 height 41
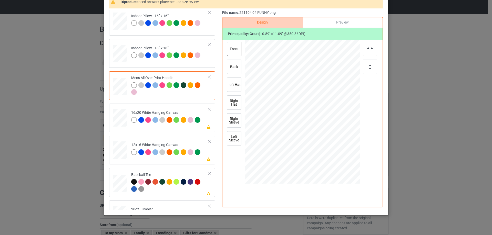
click at [367, 52] on div at bounding box center [370, 49] width 14 height 14
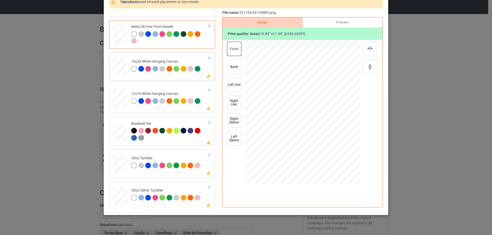
drag, startPoint x: 335, startPoint y: 147, endPoint x: 345, endPoint y: 174, distance: 28.9
click at [345, 174] on div at bounding box center [302, 112] width 115 height 144
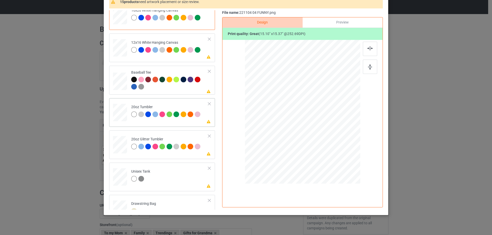
drag, startPoint x: 124, startPoint y: 113, endPoint x: 126, endPoint y: 113, distance: 2.7
click at [125, 48] on td at bounding box center [120, 47] width 15 height 23
drag, startPoint x: 334, startPoint y: 145, endPoint x: 345, endPoint y: 167, distance: 24.3
click at [345, 167] on div at bounding box center [302, 112] width 108 height 144
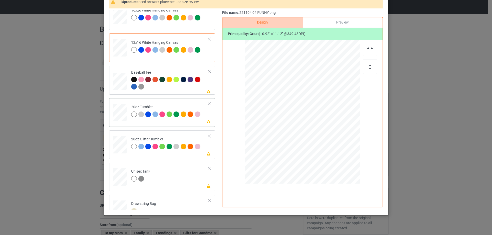
drag, startPoint x: 332, startPoint y: 146, endPoint x: 317, endPoint y: 132, distance: 20.7
click at [322, 135] on div at bounding box center [324, 134] width 4 height 4
drag, startPoint x: 293, startPoint y: 127, endPoint x: 287, endPoint y: 127, distance: 6.4
click at [287, 127] on div at bounding box center [277, 111] width 42 height 42
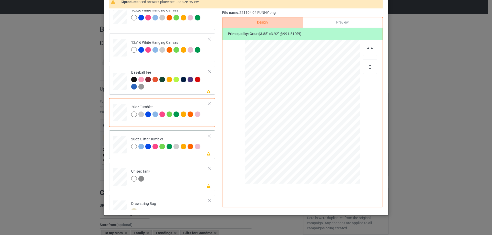
drag, startPoint x: 333, startPoint y: 146, endPoint x: 322, endPoint y: 135, distance: 16.7
click at [322, 135] on div at bounding box center [323, 133] width 4 height 4
drag, startPoint x: 283, startPoint y: 122, endPoint x: 184, endPoint y: 129, distance: 99.1
click at [285, 122] on div at bounding box center [277, 106] width 42 height 43
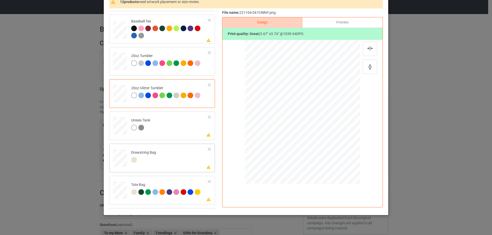
scroll to position [540, 0]
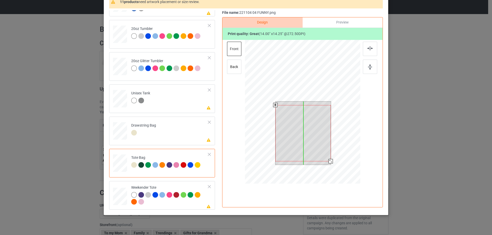
drag, startPoint x: 318, startPoint y: 141, endPoint x: 317, endPoint y: 145, distance: 3.7
click at [317, 145] on div at bounding box center [302, 133] width 55 height 56
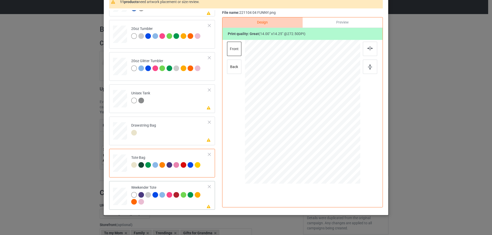
scroll to position [60, 0]
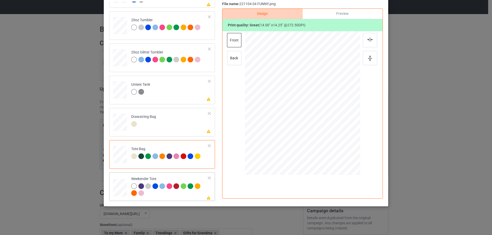
drag, startPoint x: 334, startPoint y: 139, endPoint x: 311, endPoint y: 121, distance: 29.3
click at [329, 127] on div at bounding box center [302, 103] width 115 height 74
click at [310, 119] on div at bounding box center [302, 102] width 53 height 54
click at [369, 39] on img at bounding box center [370, 40] width 6 height 4
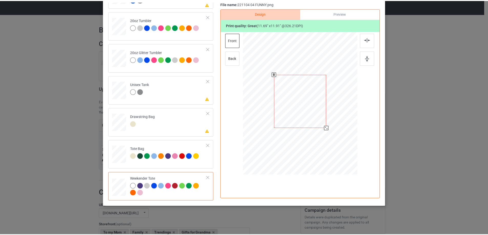
scroll to position [0, 0]
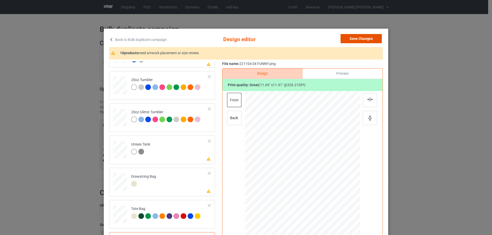
click at [365, 40] on button "Save Changes" at bounding box center [360, 38] width 41 height 9
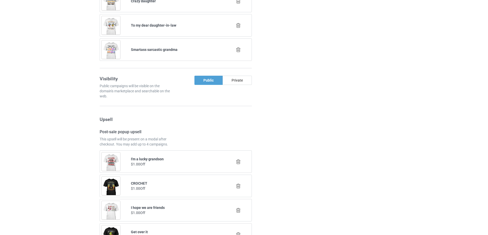
scroll to position [652, 0]
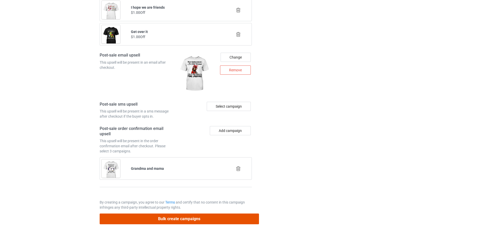
click at [211, 220] on button "Bulk create campaigns" at bounding box center [179, 219] width 159 height 11
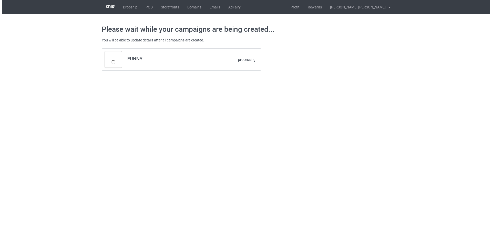
scroll to position [0, 0]
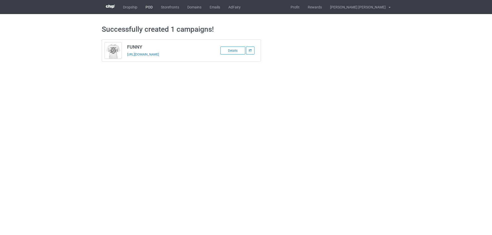
click at [148, 8] on link "POD" at bounding box center [148, 7] width 15 height 14
